Goal: Find contact information: Find contact information

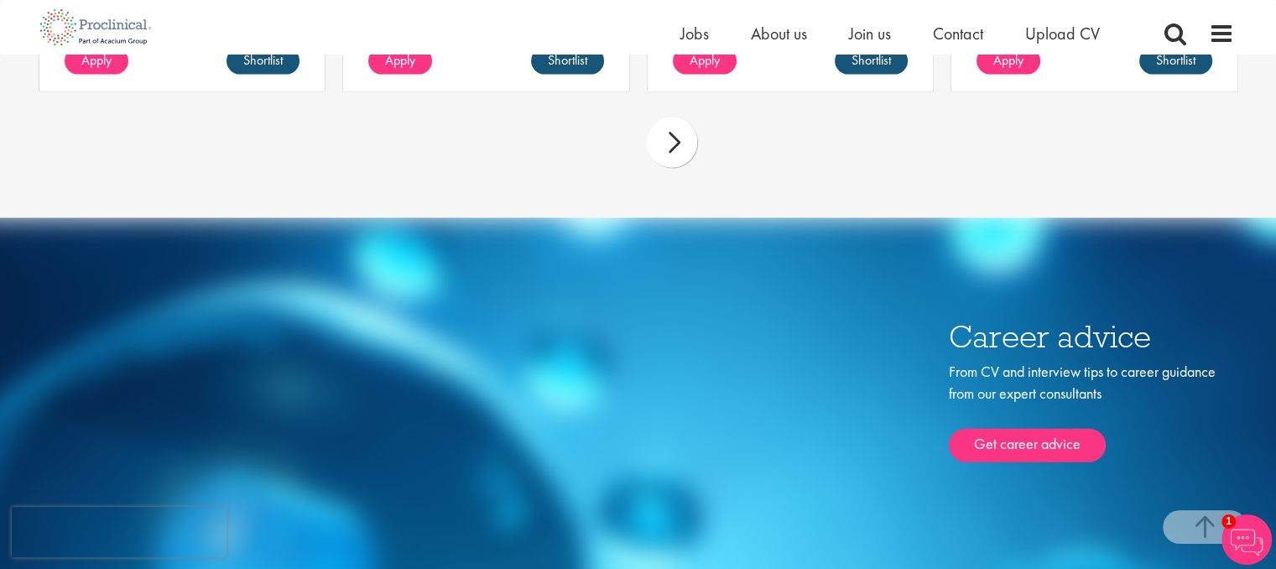
scroll to position [3679, 0]
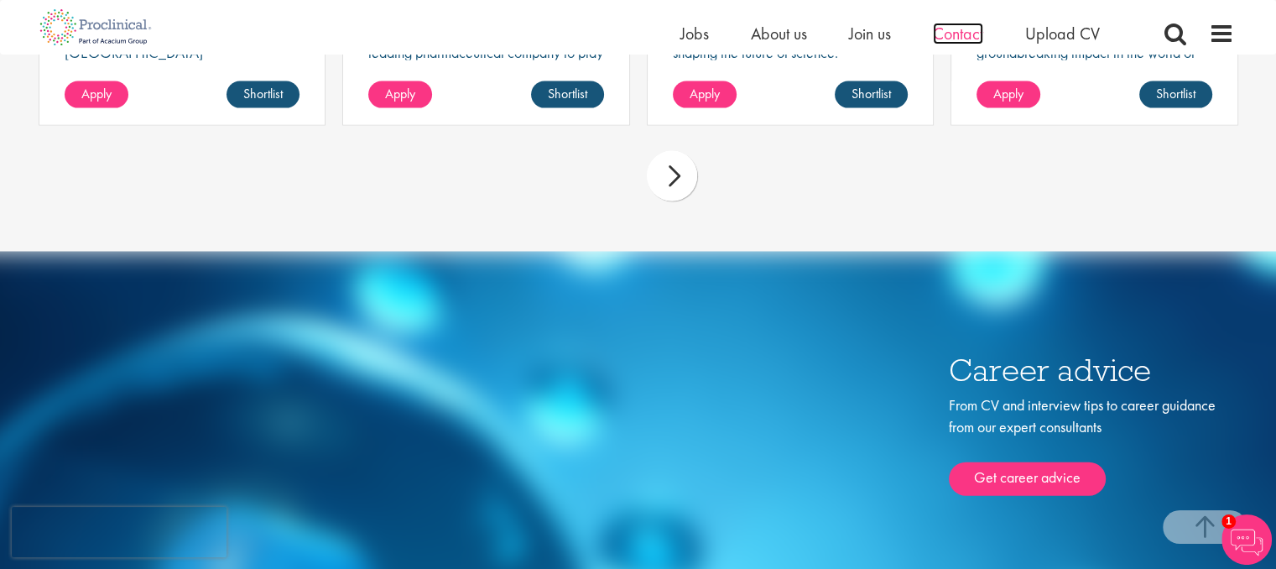
click at [959, 36] on span "Contact" at bounding box center [958, 34] width 50 height 22
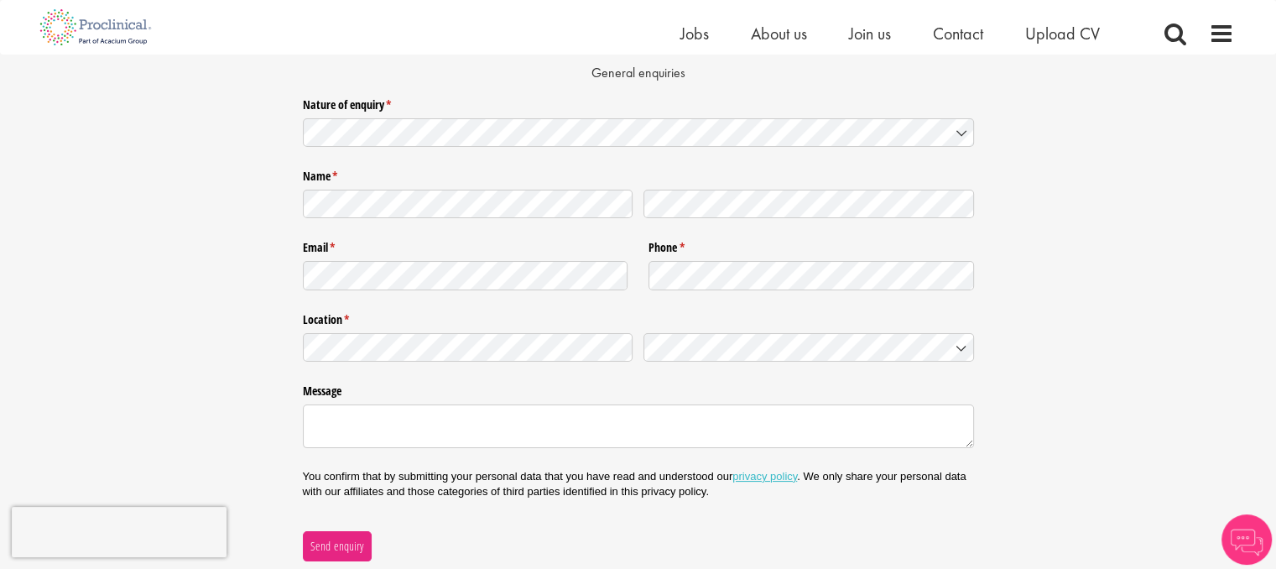
scroll to position [111, 0]
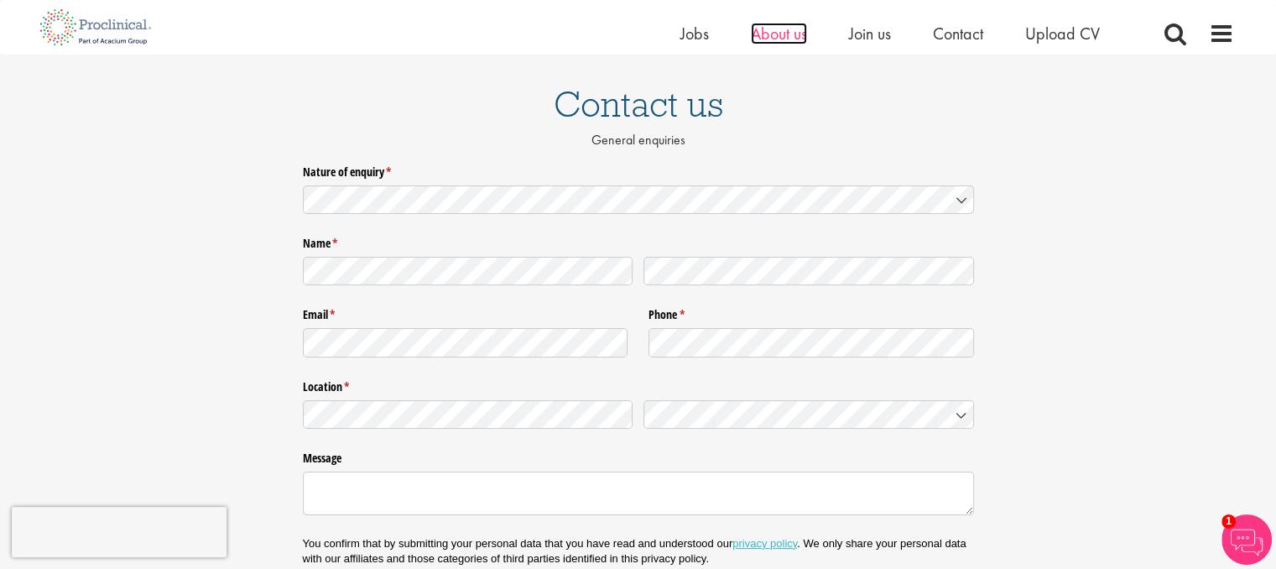
click at [770, 34] on span "About us" at bounding box center [779, 34] width 56 height 22
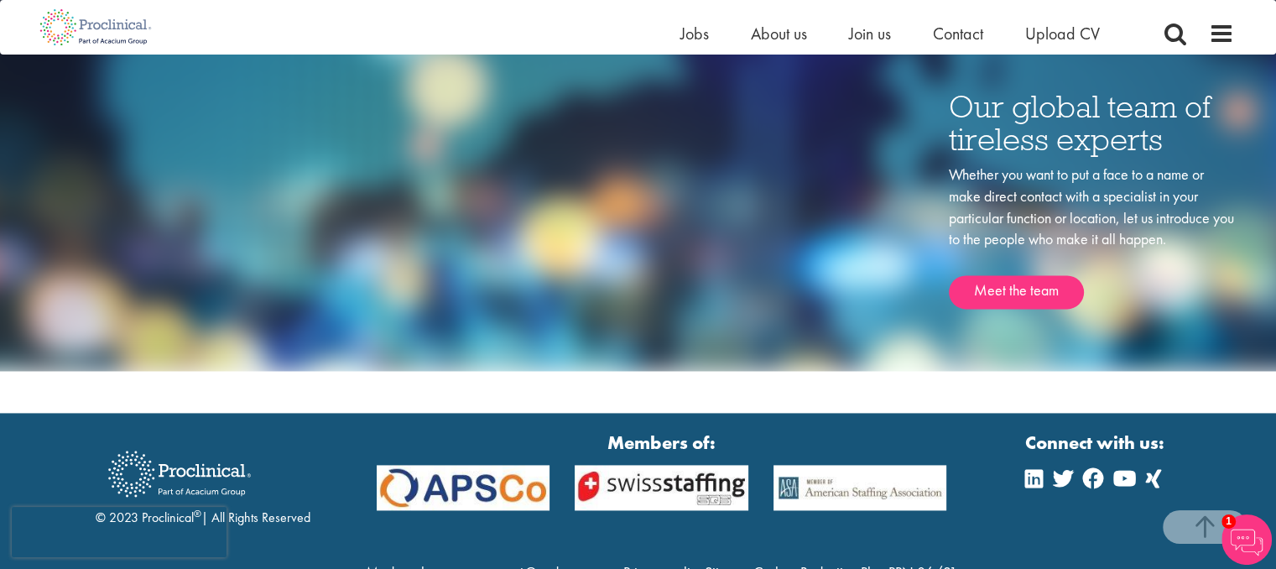
scroll to position [2236, 0]
